Goal: Transaction & Acquisition: Book appointment/travel/reservation

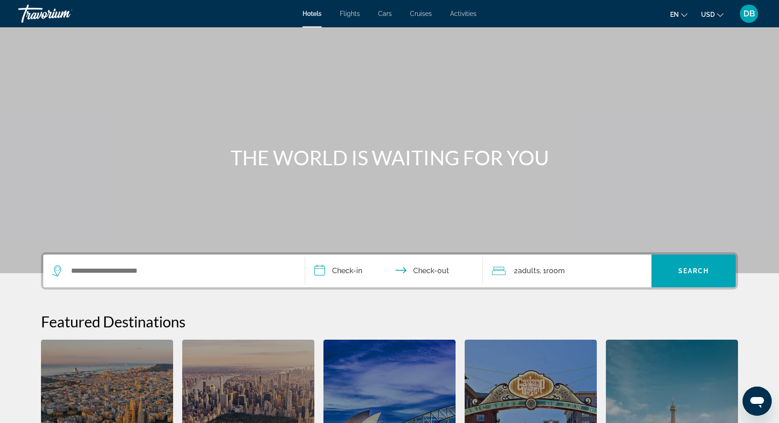
click at [318, 273] on input "**********" at bounding box center [395, 273] width 181 height 36
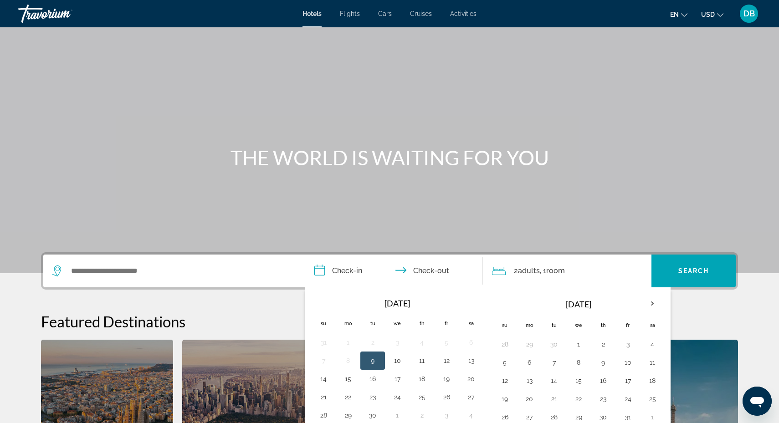
scroll to position [223, 0]
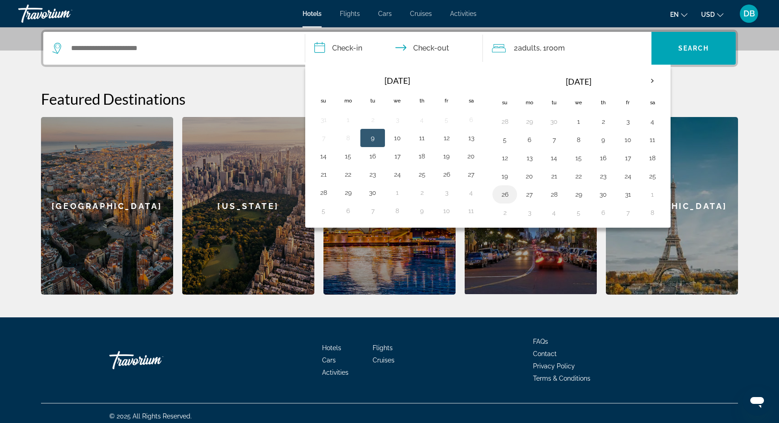
click at [509, 197] on button "26" at bounding box center [505, 194] width 15 height 13
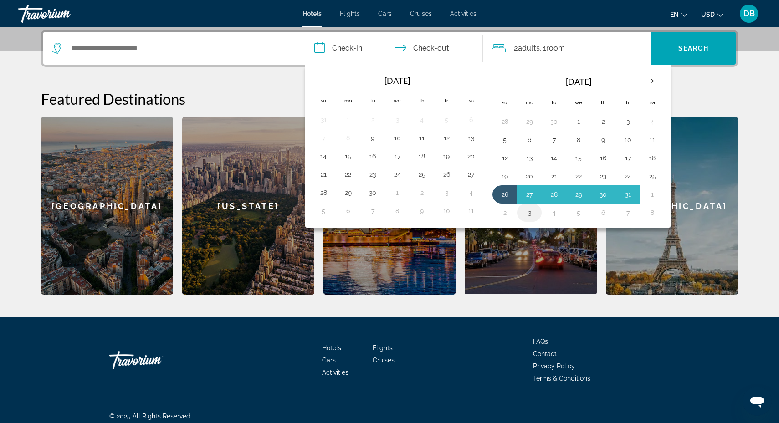
click at [529, 216] on button "3" at bounding box center [529, 212] width 15 height 13
type input "**********"
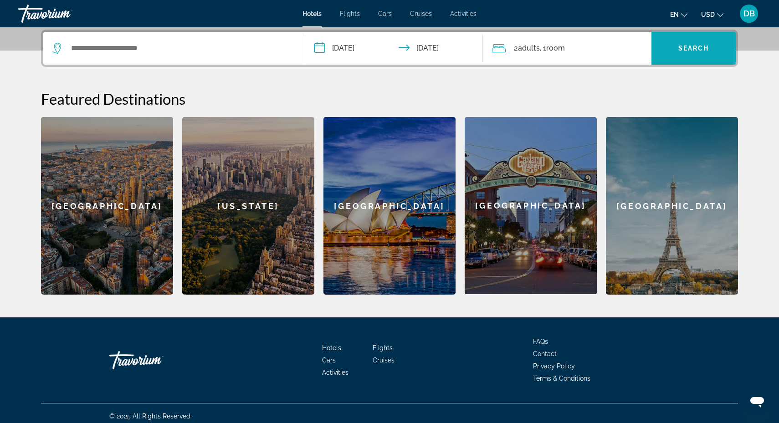
click at [682, 52] on span "Search widget" at bounding box center [694, 48] width 84 height 22
click at [685, 42] on span "Search widget" at bounding box center [694, 48] width 84 height 22
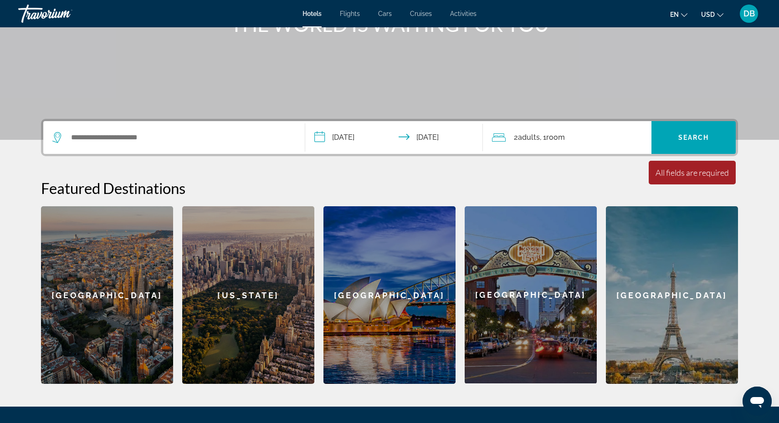
scroll to position [134, 0]
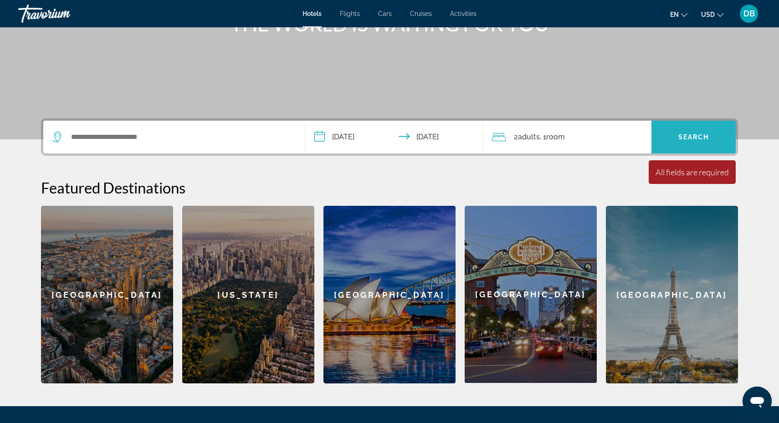
click at [693, 130] on span "Search widget" at bounding box center [694, 137] width 84 height 22
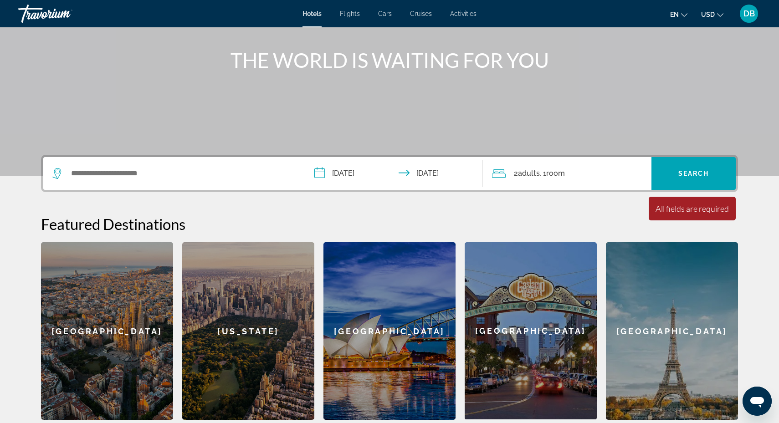
scroll to position [113, 0]
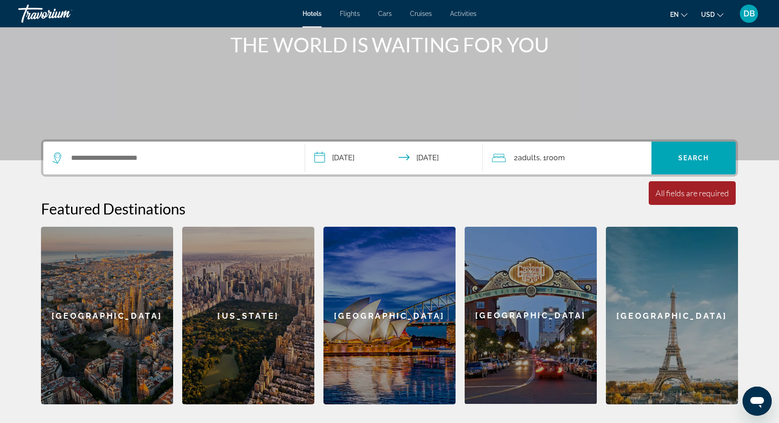
click at [510, 158] on div "2 Adult Adults , 1 Room rooms" at bounding box center [572, 158] width 160 height 13
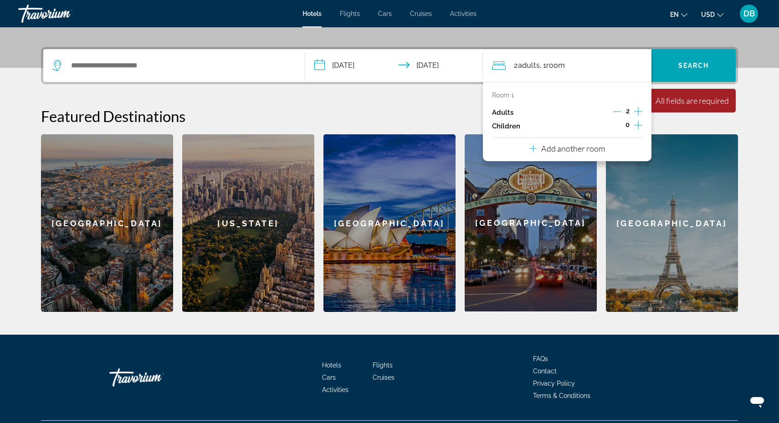
scroll to position [223, 0]
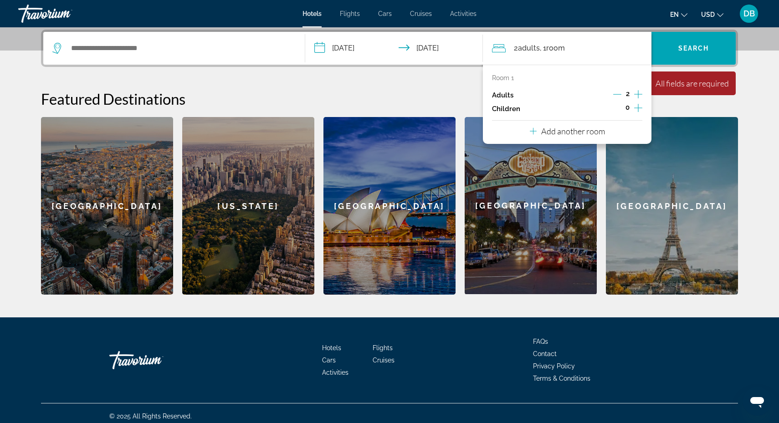
click at [639, 109] on icon "Increment children" at bounding box center [638, 108] width 8 height 8
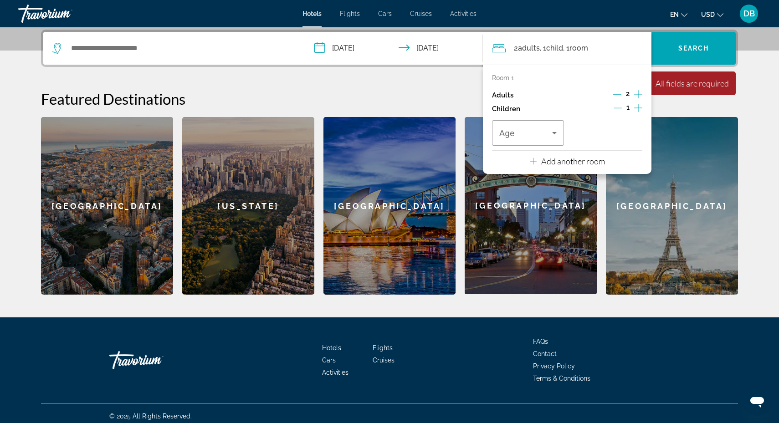
click at [639, 109] on icon "Increment children" at bounding box center [638, 108] width 8 height 8
click at [555, 134] on icon "Travelers: 2 adults, 2 children" at bounding box center [554, 133] width 5 height 2
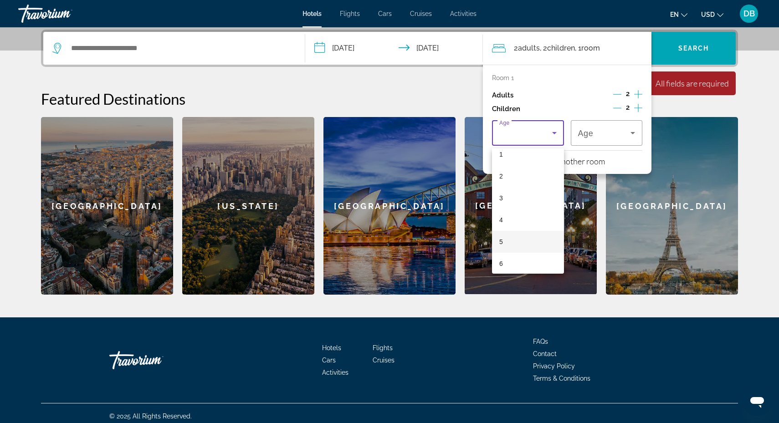
scroll to position [31, 0]
click at [508, 262] on mat-option "6" at bounding box center [528, 264] width 72 height 22
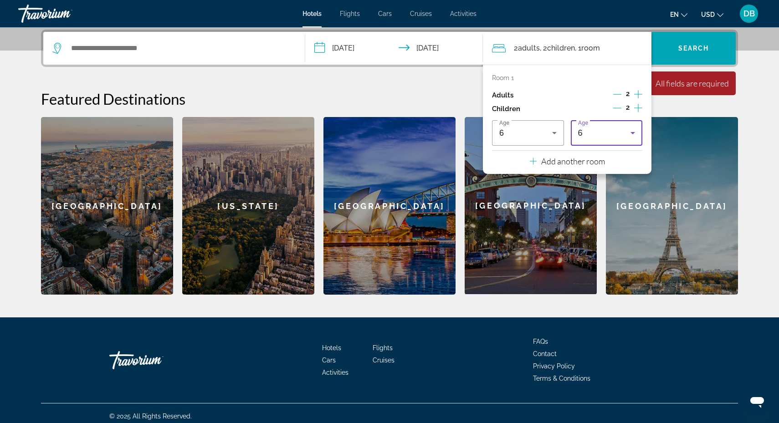
click at [633, 134] on icon "Travelers: 2 adults, 2 children" at bounding box center [633, 133] width 5 height 2
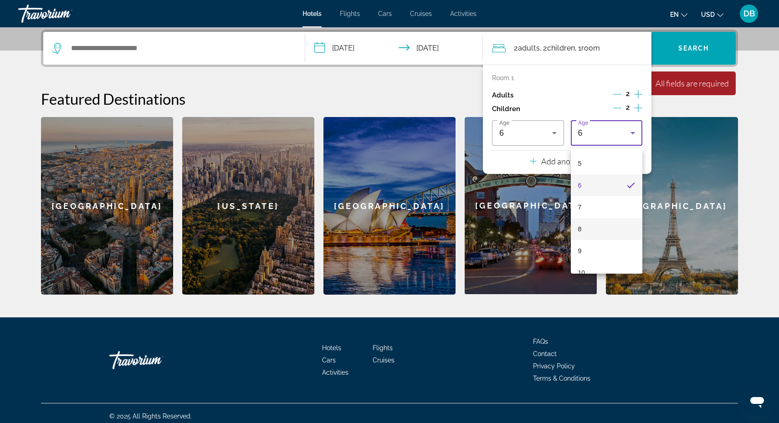
scroll to position [110, 0]
click at [588, 247] on mat-option "9" at bounding box center [607, 250] width 72 height 22
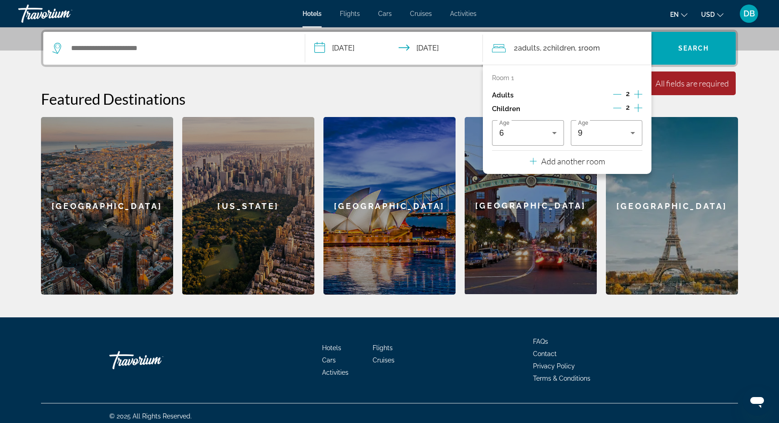
click at [451, 78] on div "**********" at bounding box center [390, 162] width 734 height 265
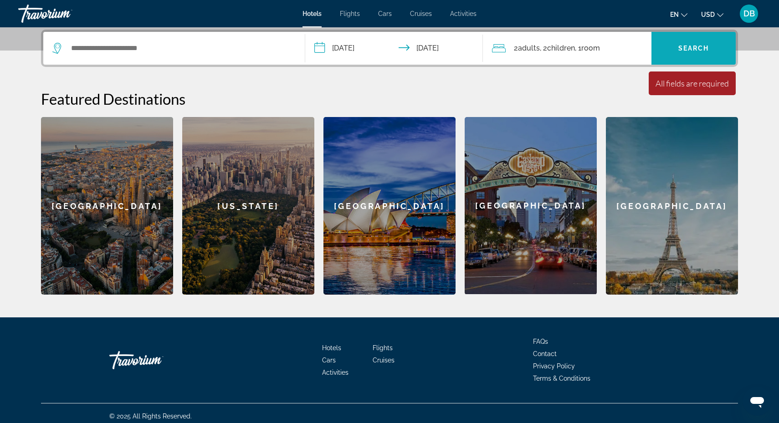
click at [695, 50] on span "Search" at bounding box center [694, 48] width 31 height 7
click at [57, 52] on icon "Search widget" at bounding box center [56, 48] width 9 height 11
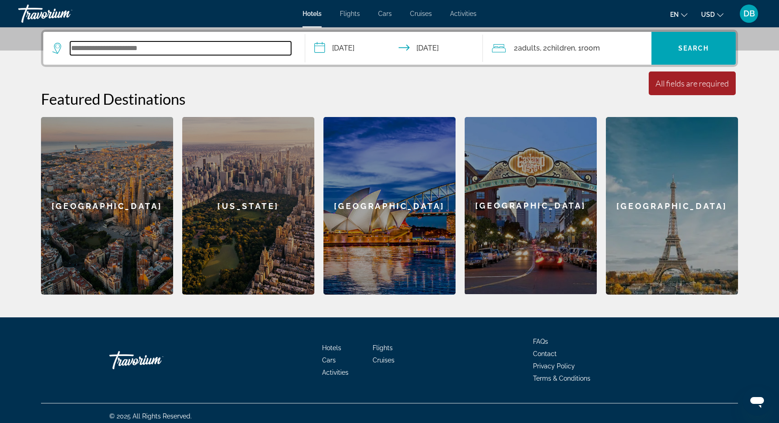
click at [114, 52] on input "Search widget" at bounding box center [180, 48] width 221 height 14
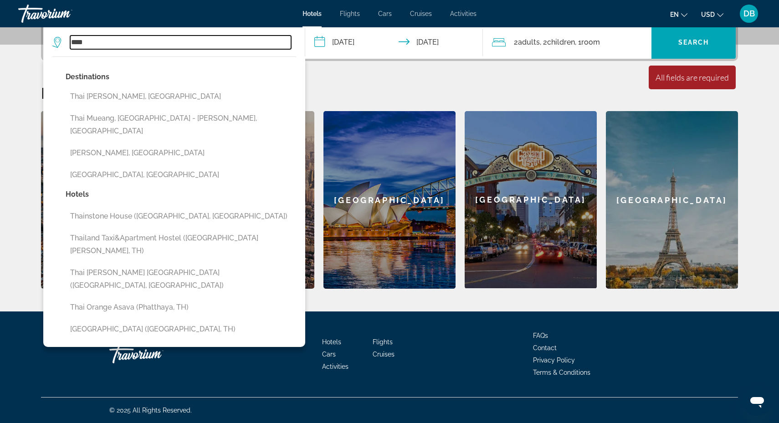
scroll to position [229, 0]
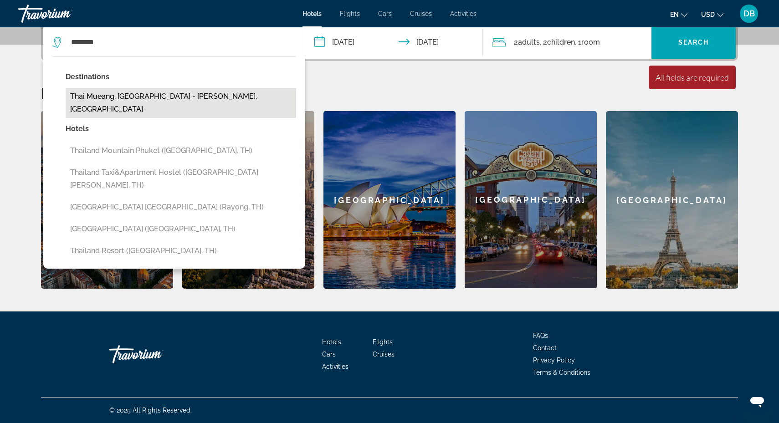
click at [125, 99] on button "Thai Mueang, [GEOGRAPHIC_DATA] - [PERSON_NAME], [GEOGRAPHIC_DATA]" at bounding box center [181, 103] width 231 height 30
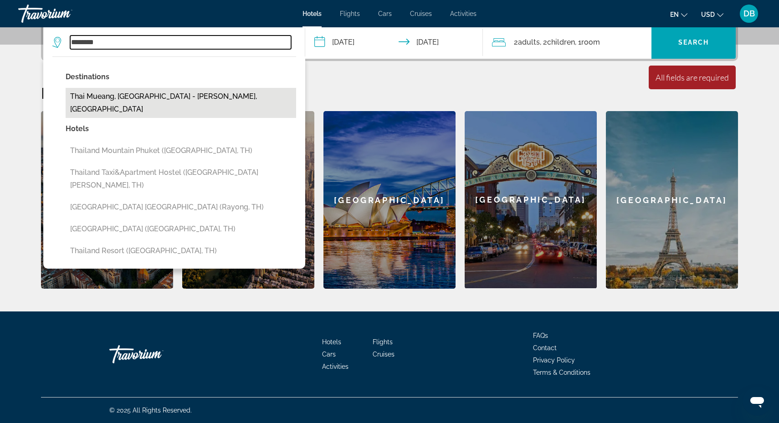
type input "**********"
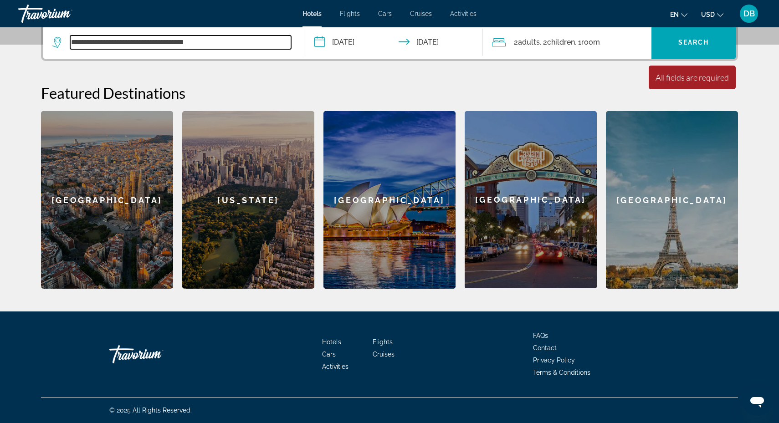
scroll to position [223, 0]
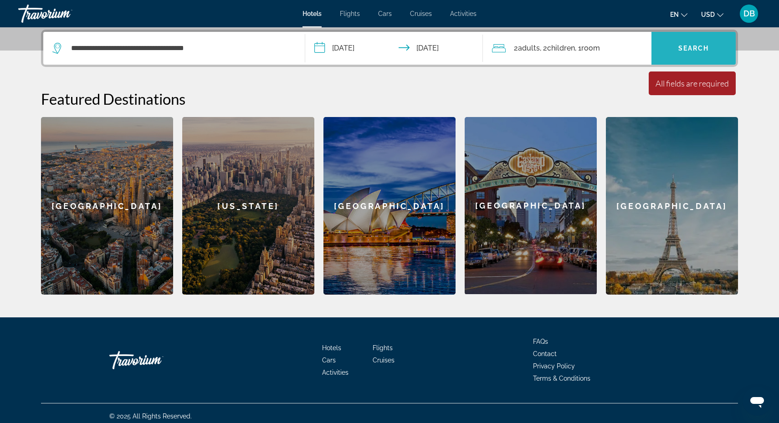
click at [673, 46] on span "Search widget" at bounding box center [694, 48] width 84 height 22
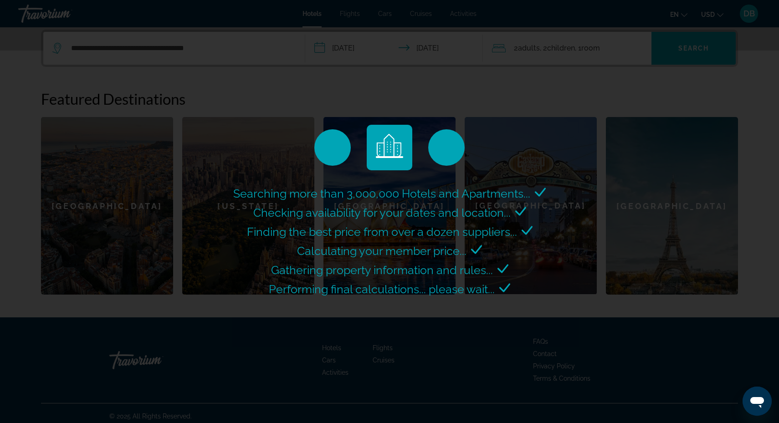
scroll to position [0, 0]
